Goal: Information Seeking & Learning: Learn about a topic

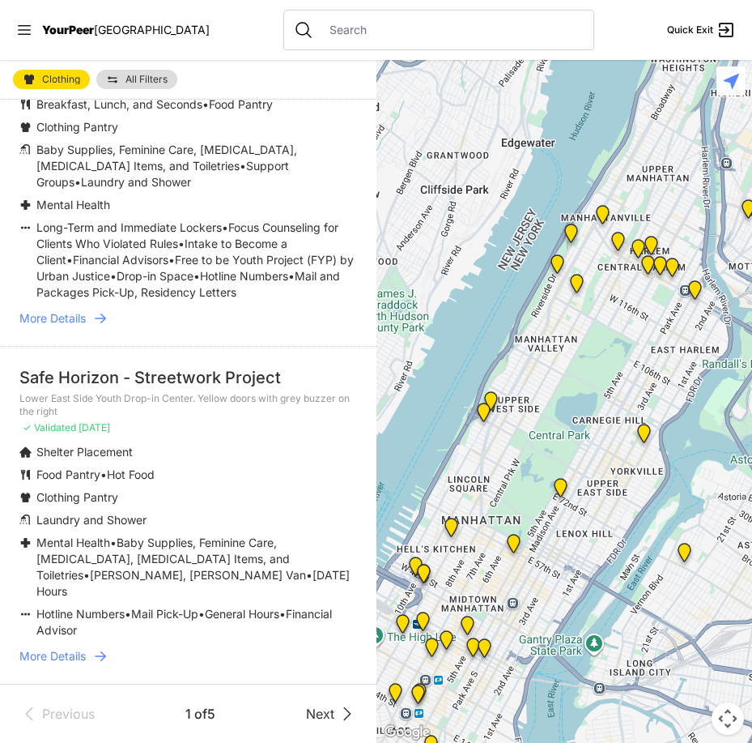
scroll to position [4246, 0]
click at [338, 711] on icon at bounding box center [347, 713] width 19 height 19
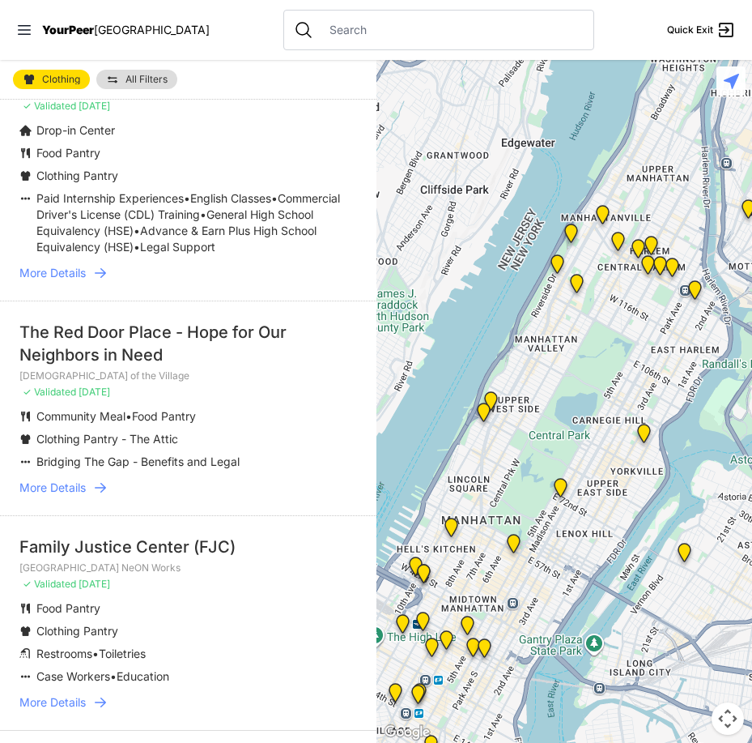
scroll to position [3731, 0]
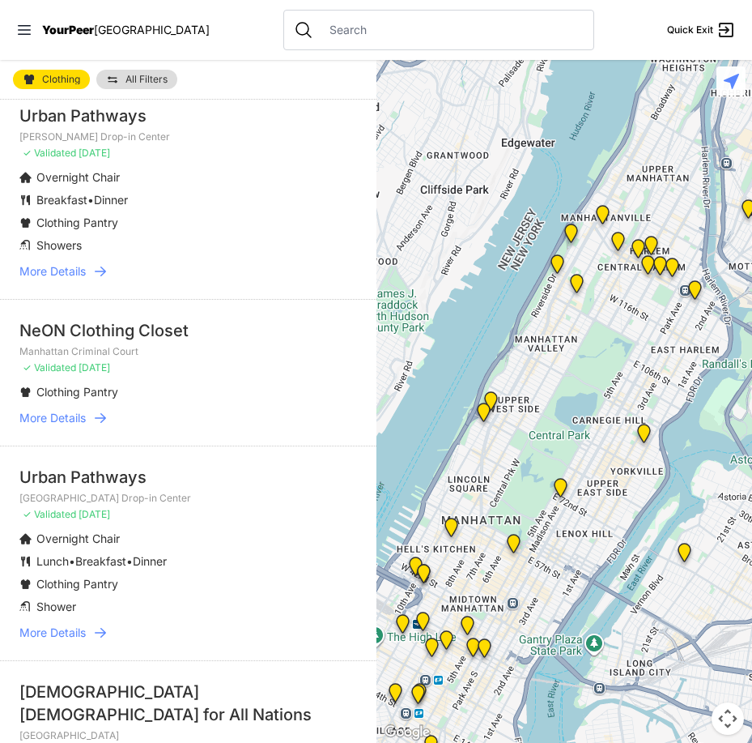
scroll to position [3033, 0]
